Goal: Task Accomplishment & Management: Use online tool/utility

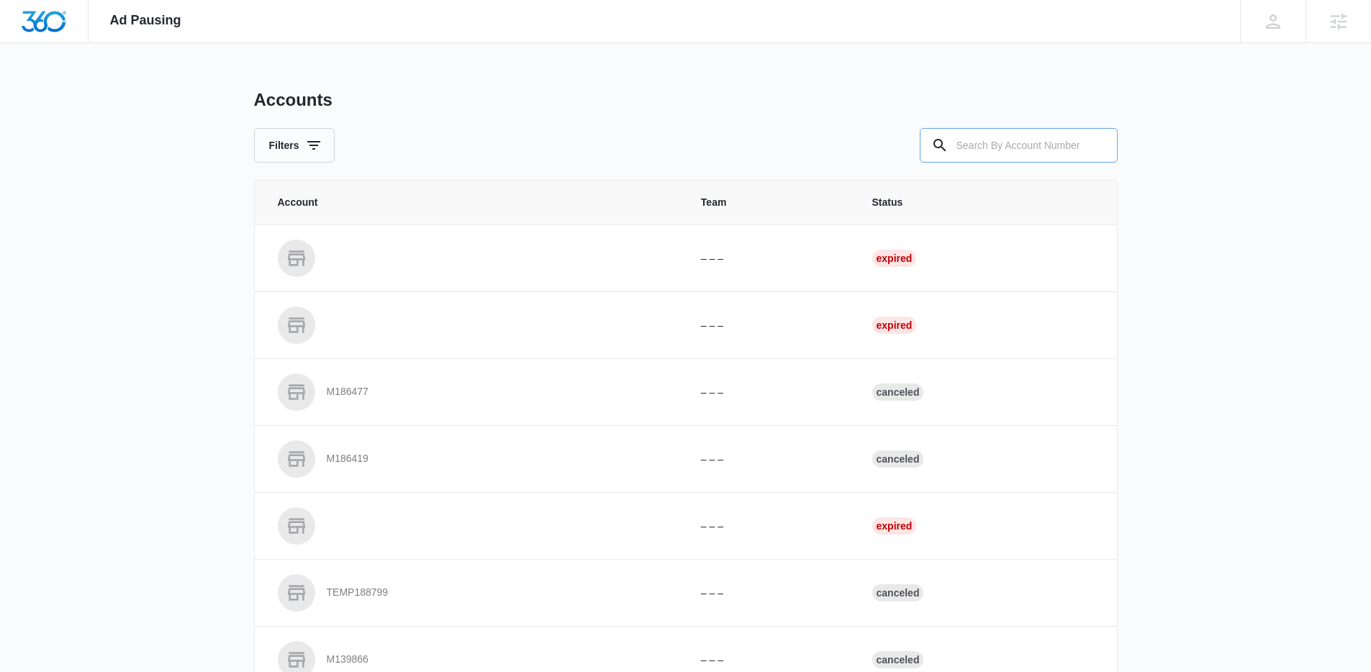
click at [987, 150] on input "text" at bounding box center [1019, 145] width 198 height 35
paste input "M338501"
type input "M338501"
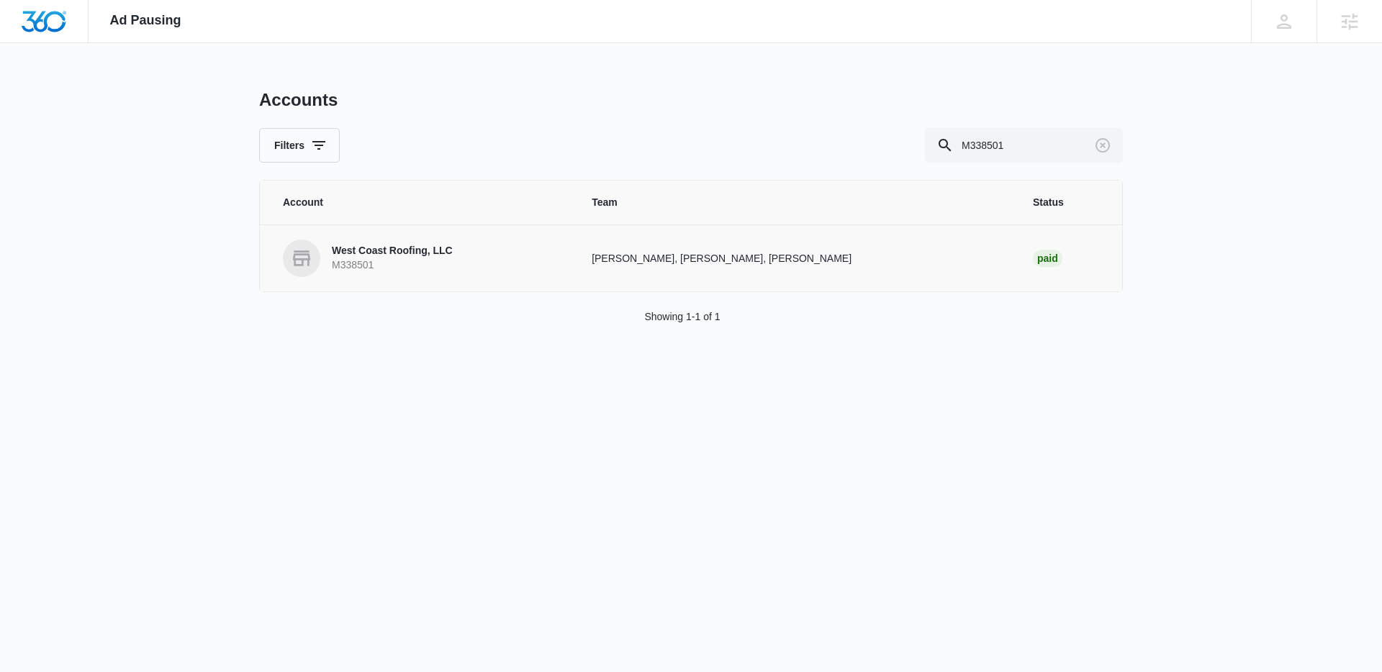
click at [607, 249] on td "Will Fritz, Sarah Gluchacki, Brandon Henson" at bounding box center [794, 257] width 441 height 67
click at [465, 260] on link "West Coast Roofing, LLC M338501" at bounding box center [420, 258] width 274 height 37
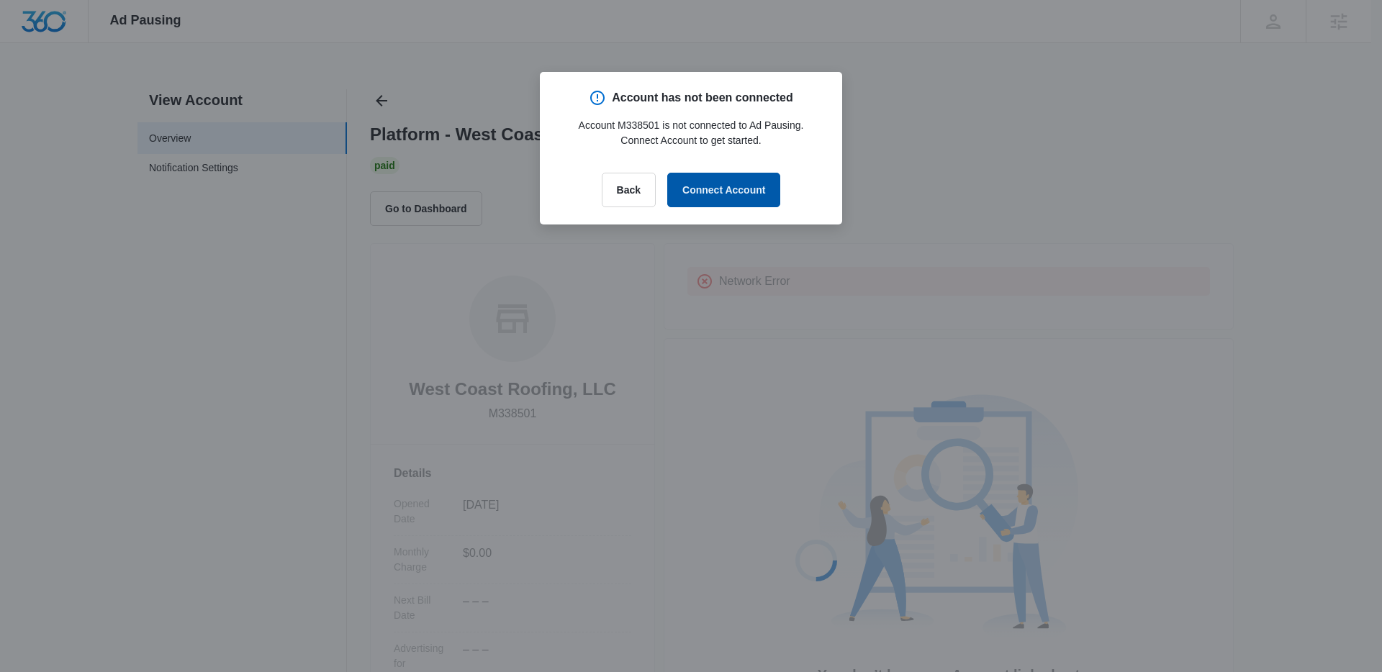
click at [687, 199] on button "Connect Account" at bounding box center [723, 190] width 113 height 35
click at [626, 189] on button "Back" at bounding box center [629, 190] width 54 height 35
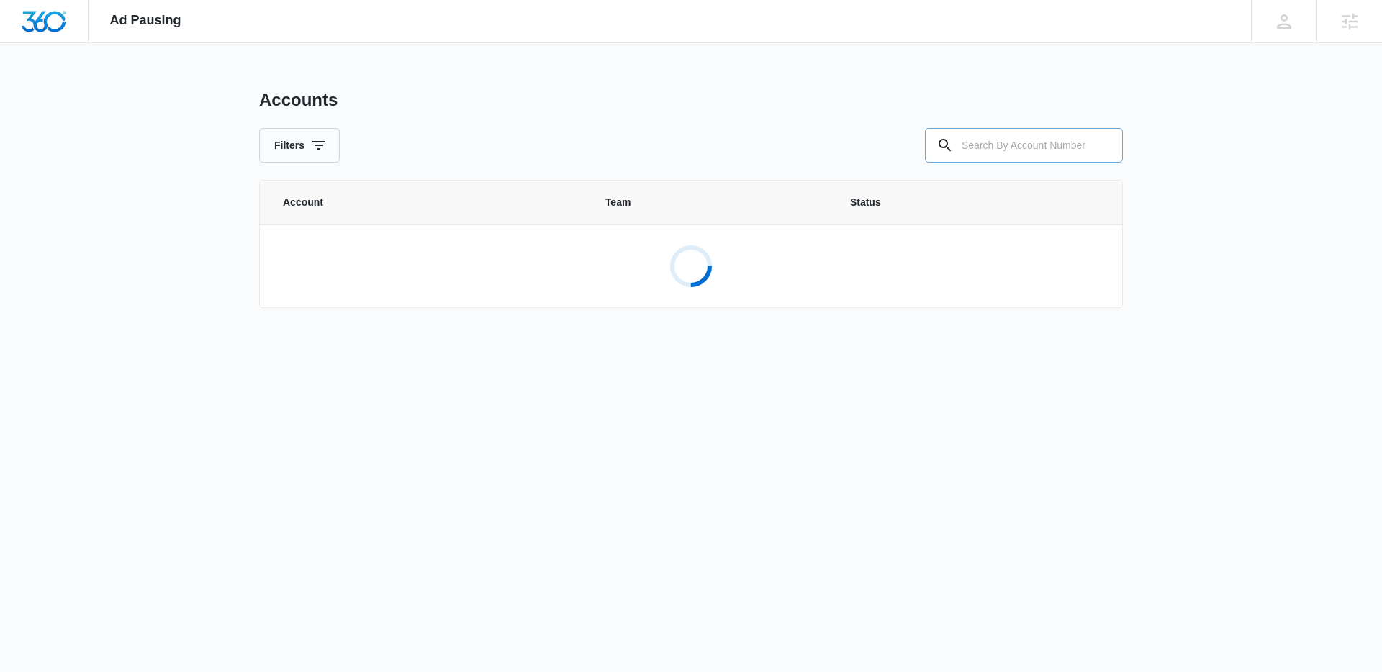
click at [981, 151] on input "text" at bounding box center [1024, 145] width 198 height 35
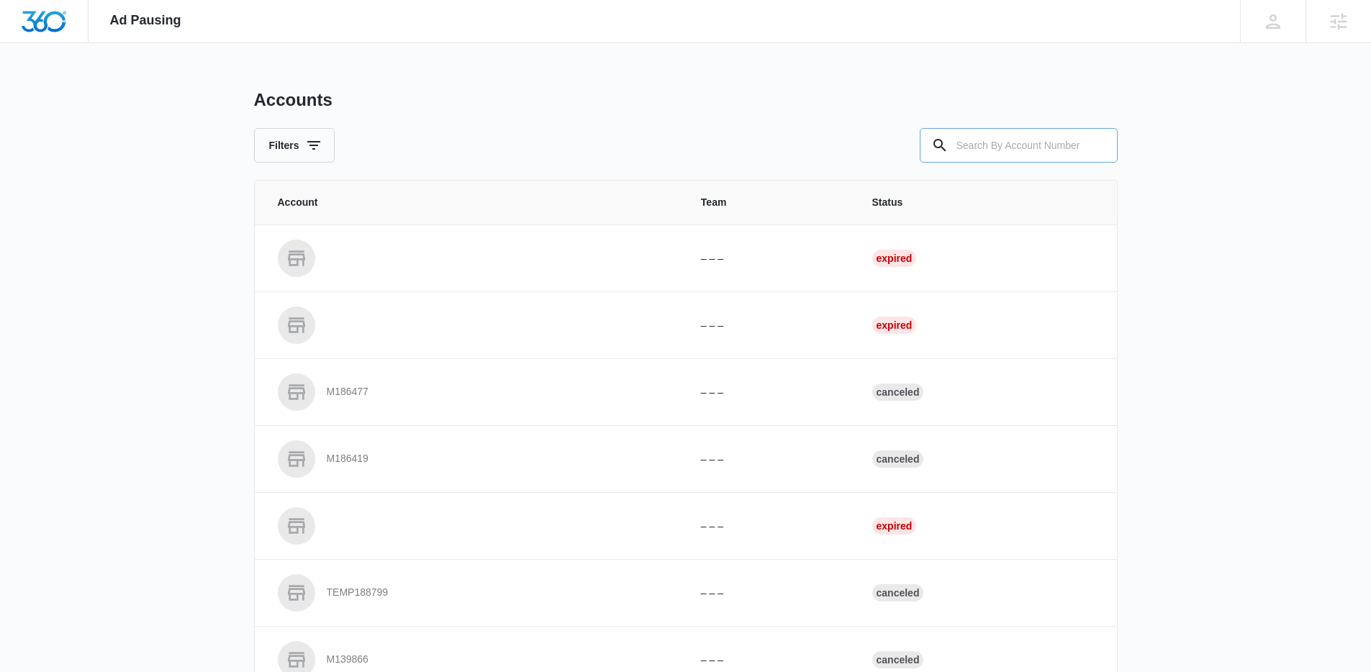
paste input "M338501"
type input "M338501"
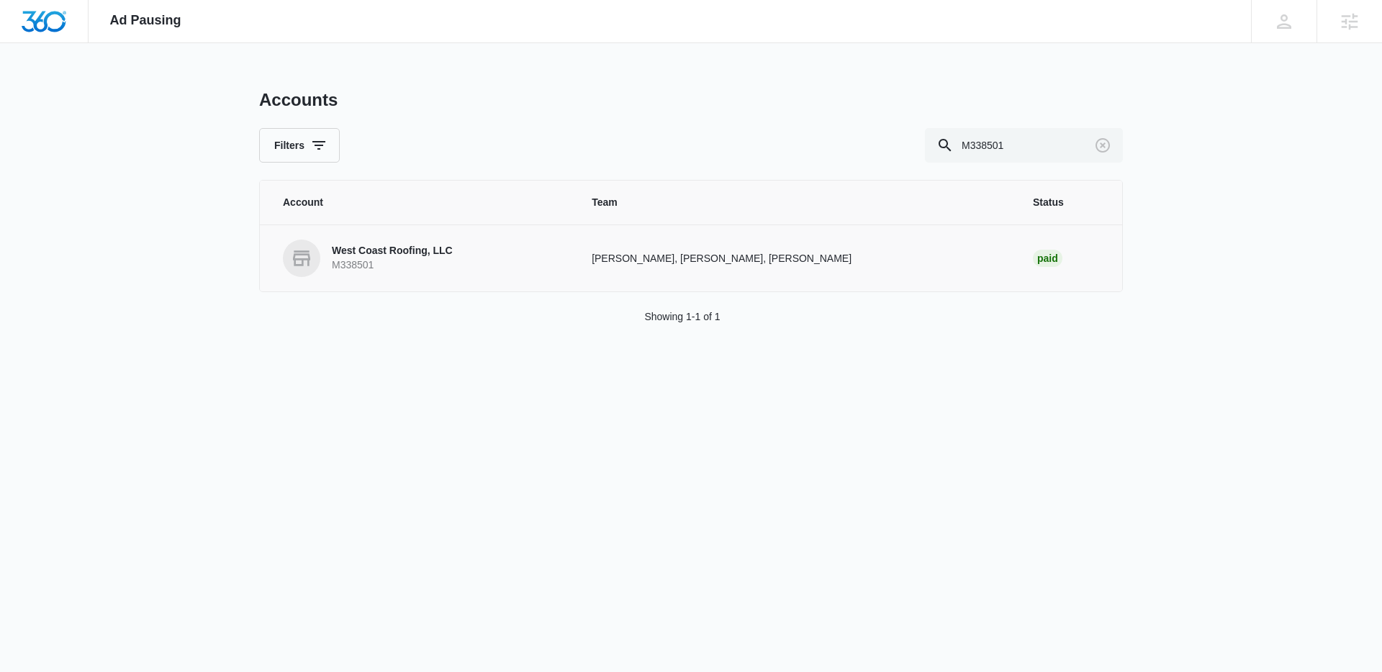
click at [485, 262] on link "West Coast Roofing, LLC M338501" at bounding box center [420, 258] width 274 height 37
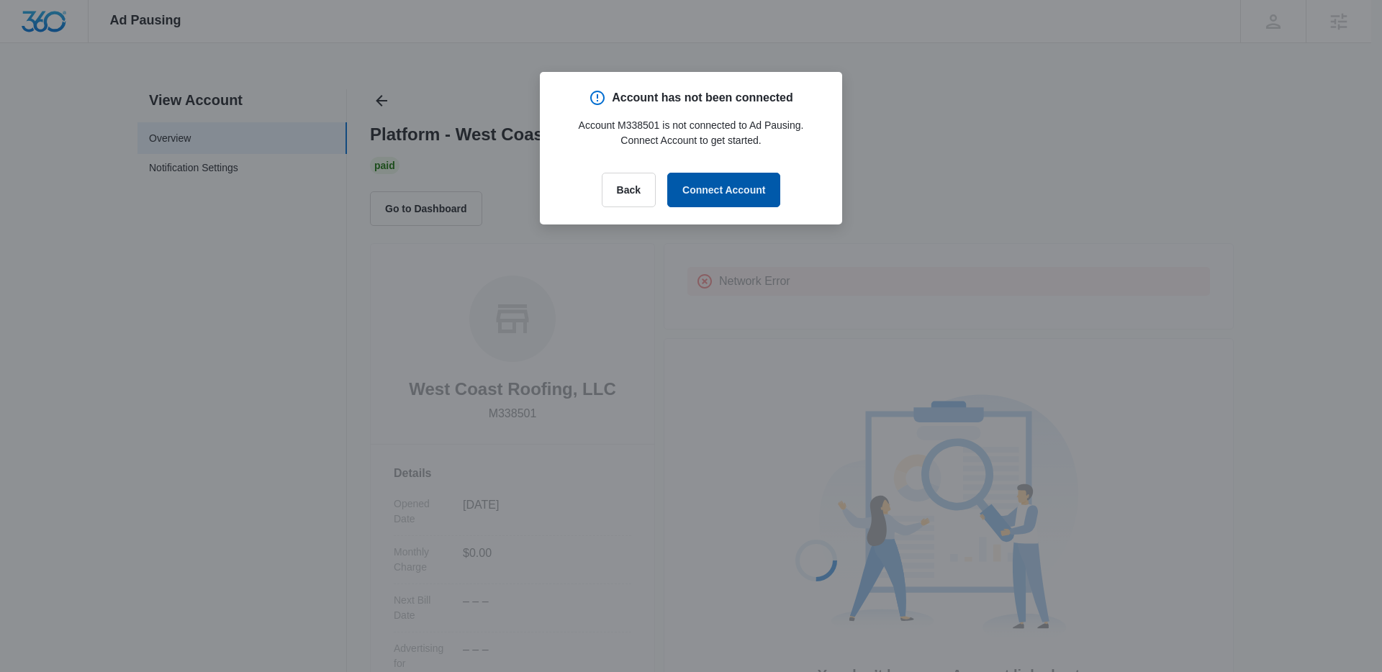
click at [742, 186] on button "Connect Account" at bounding box center [723, 190] width 113 height 35
click at [736, 173] on button "Connect Account" at bounding box center [723, 190] width 113 height 35
